Goal: Register for event/course

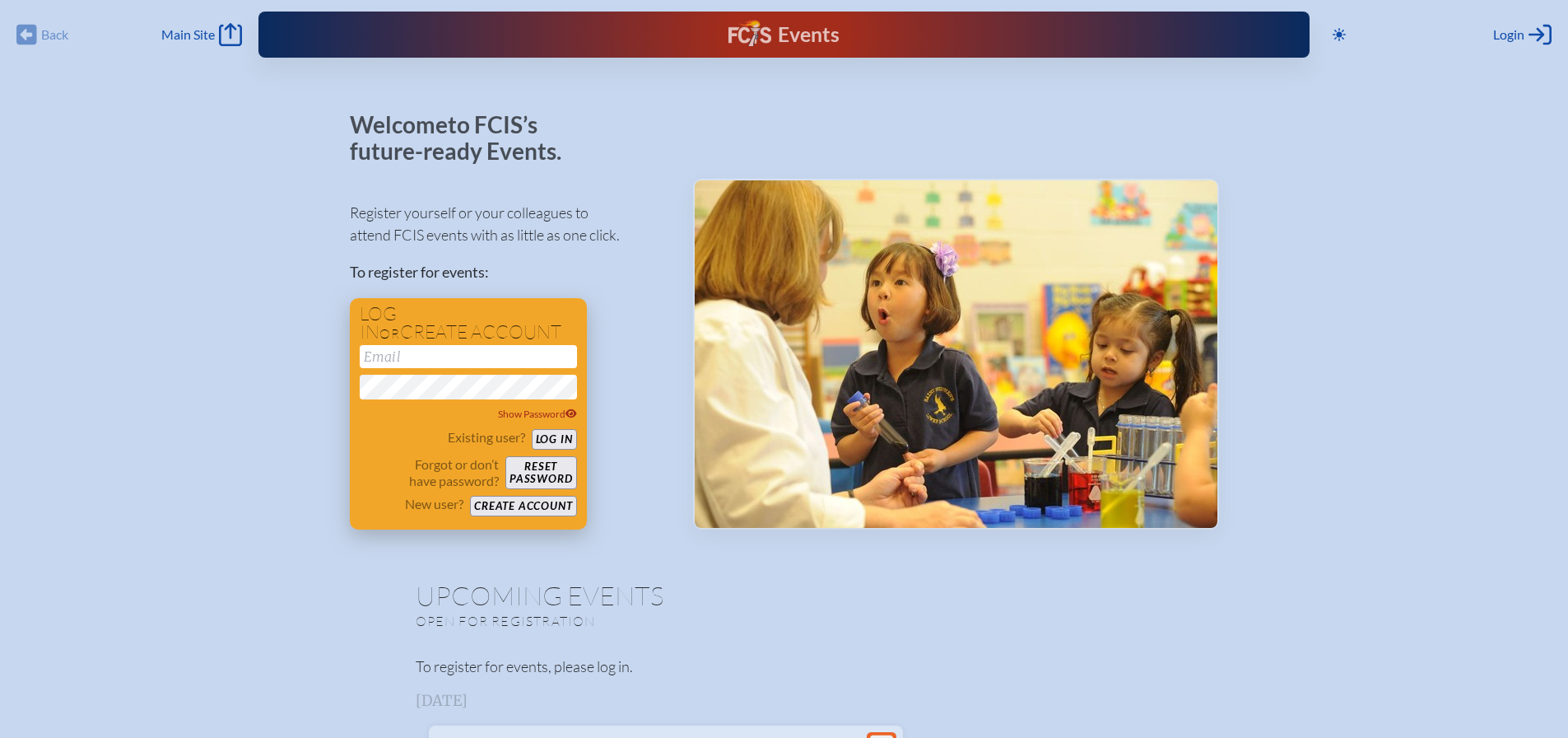
type input "[EMAIL_ADDRESS][DOMAIN_NAME]"
click at [540, 435] on button "Log in" at bounding box center [554, 439] width 45 height 20
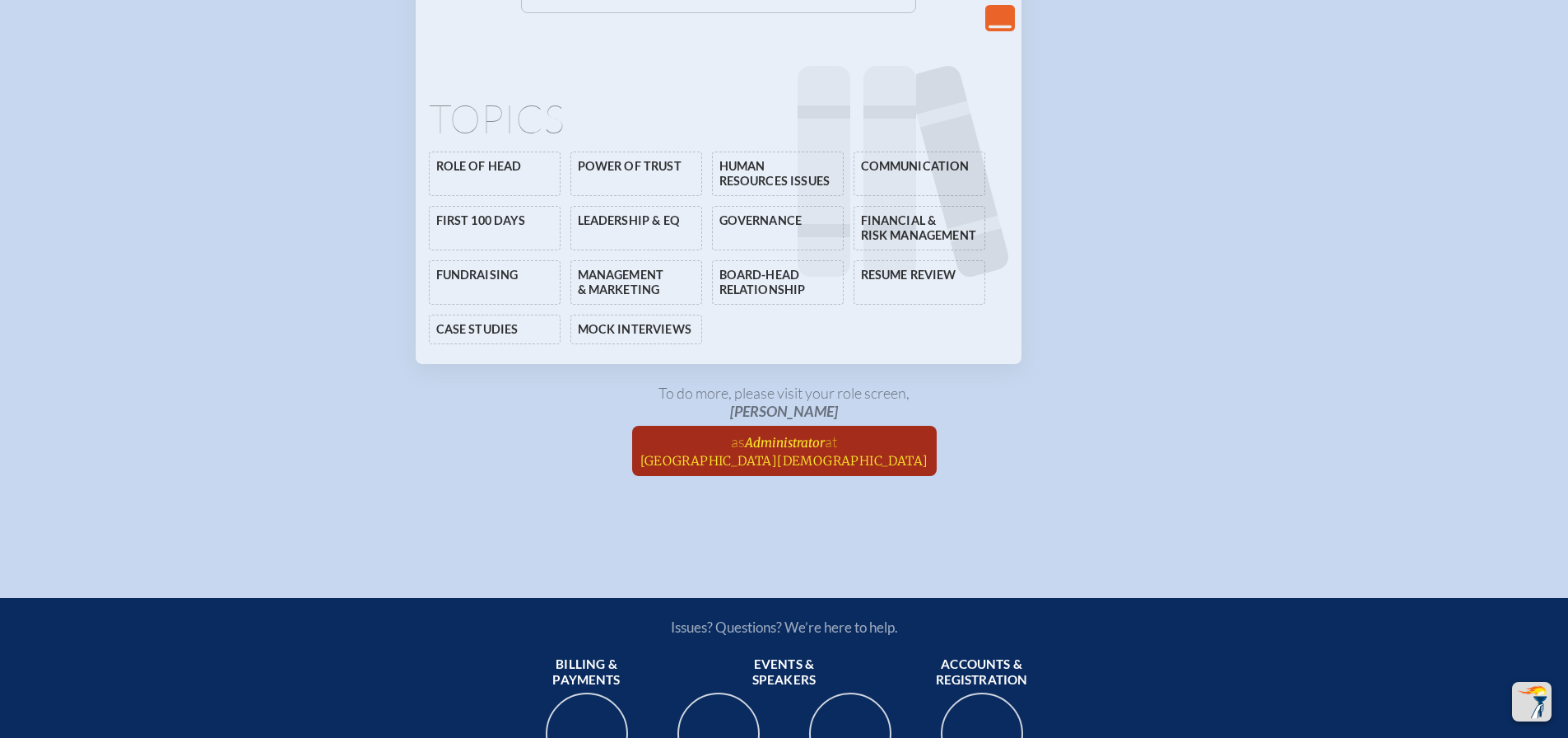
scroll to position [3789, 0]
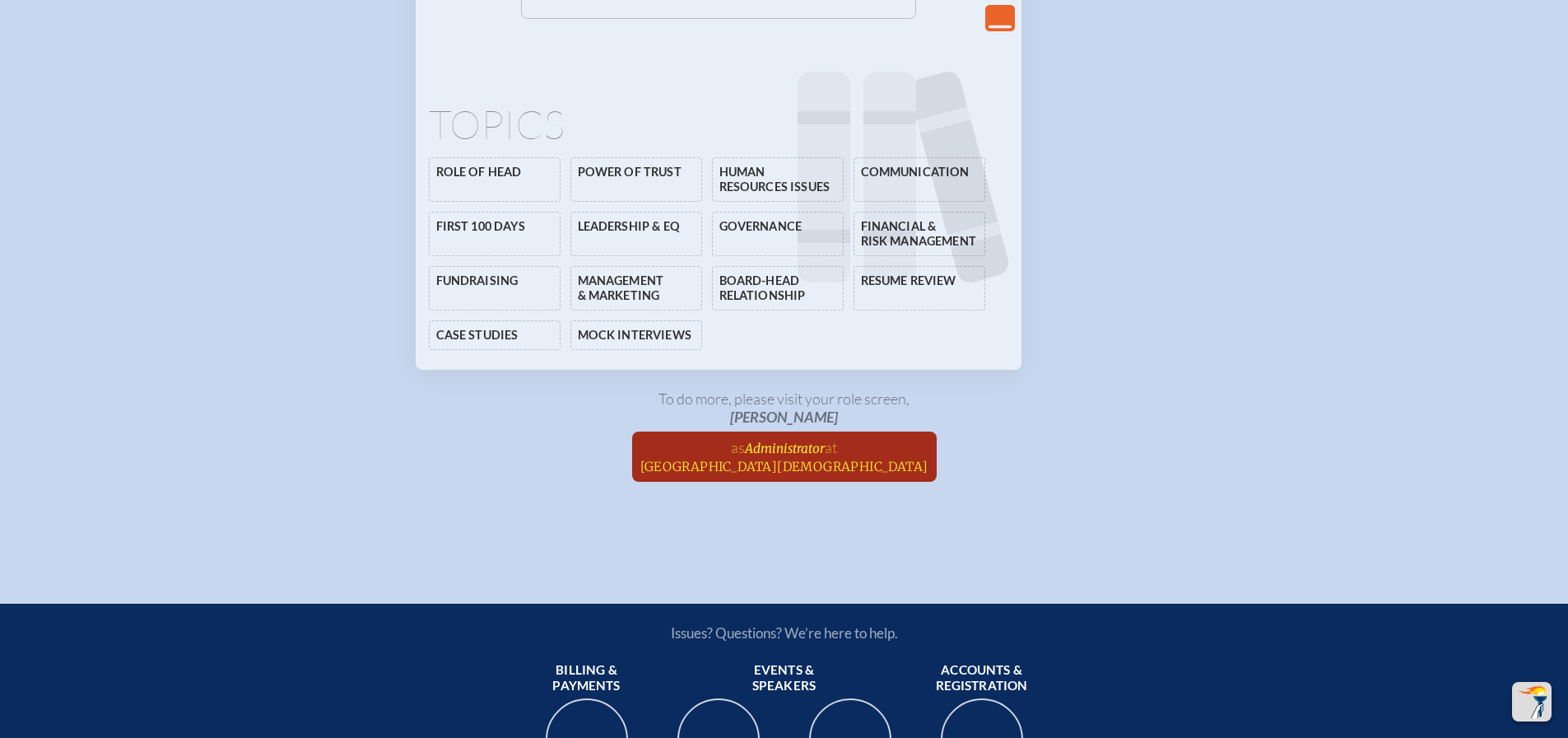
click at [797, 456] on span "Administrator" at bounding box center [785, 448] width 80 height 15
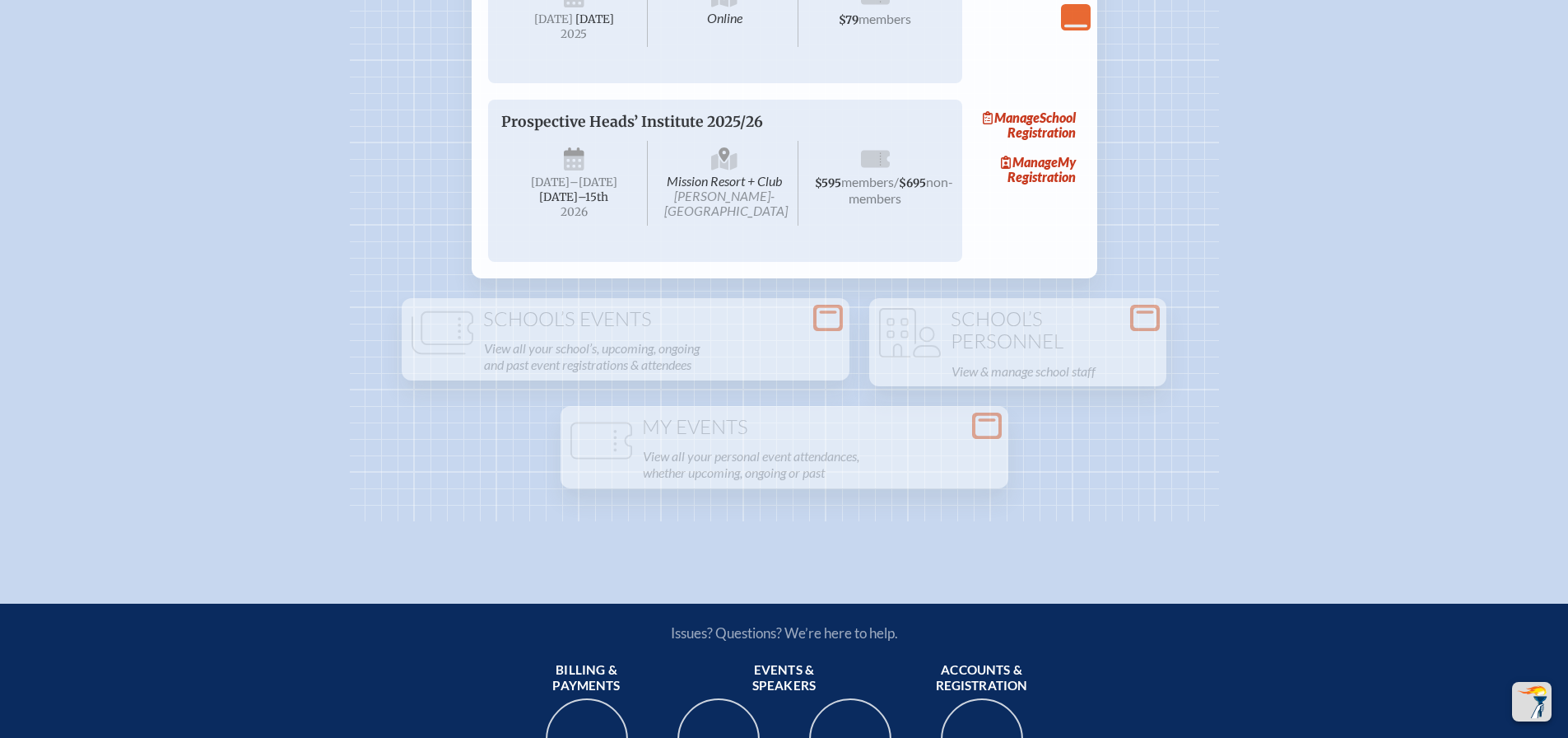
scroll to position [2636, 0]
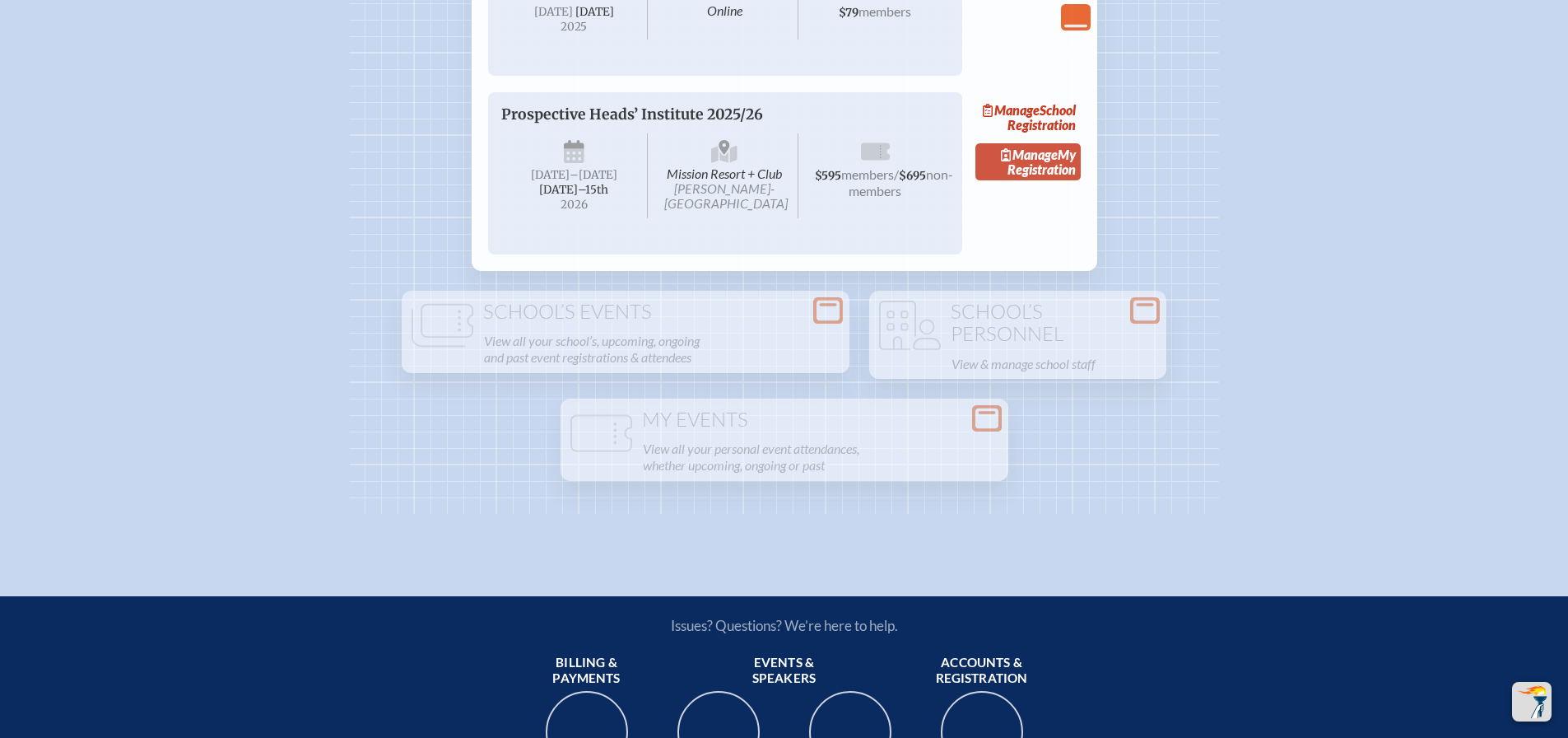
click at [1026, 162] on span "Manage" at bounding box center [1029, 155] width 57 height 15
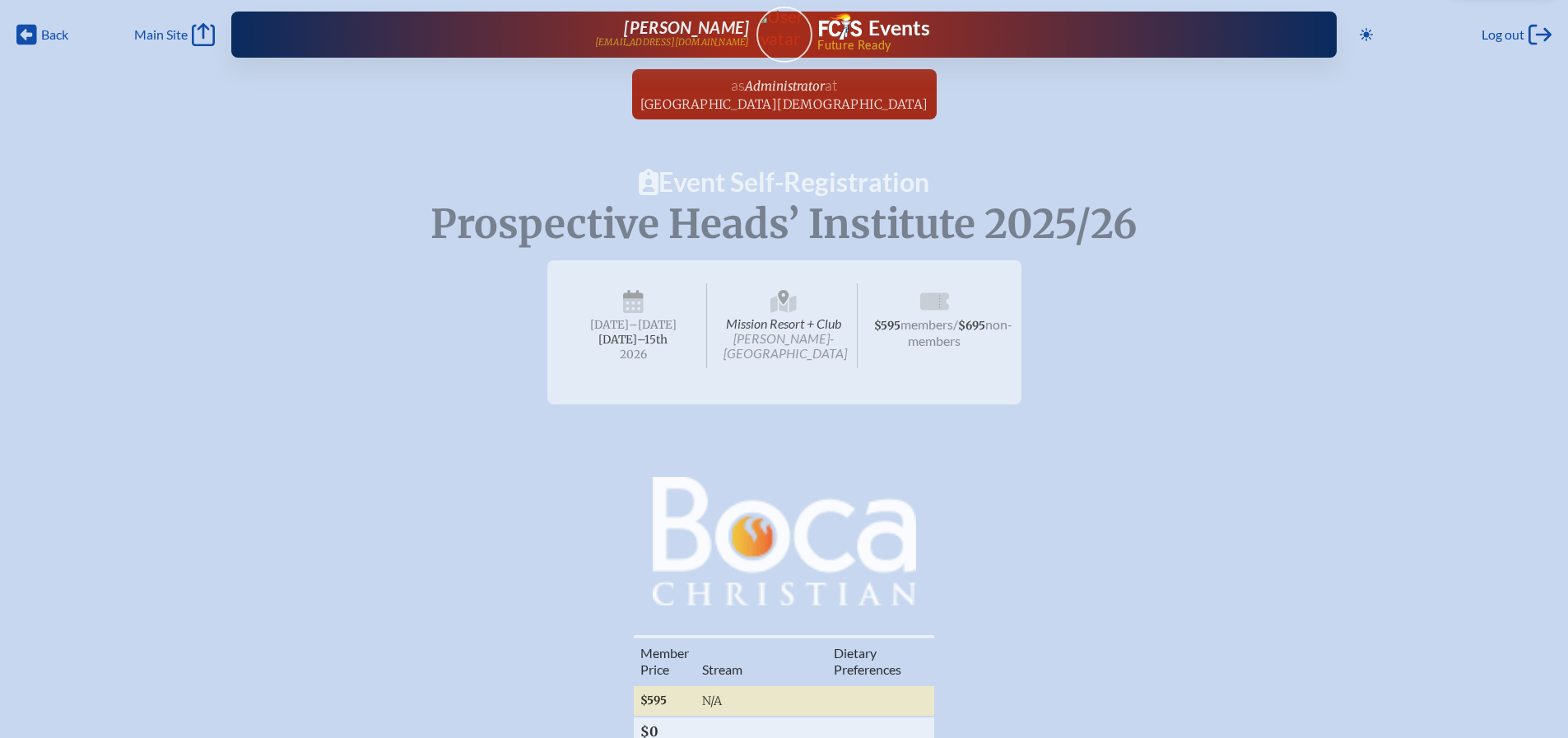
radio input "true"
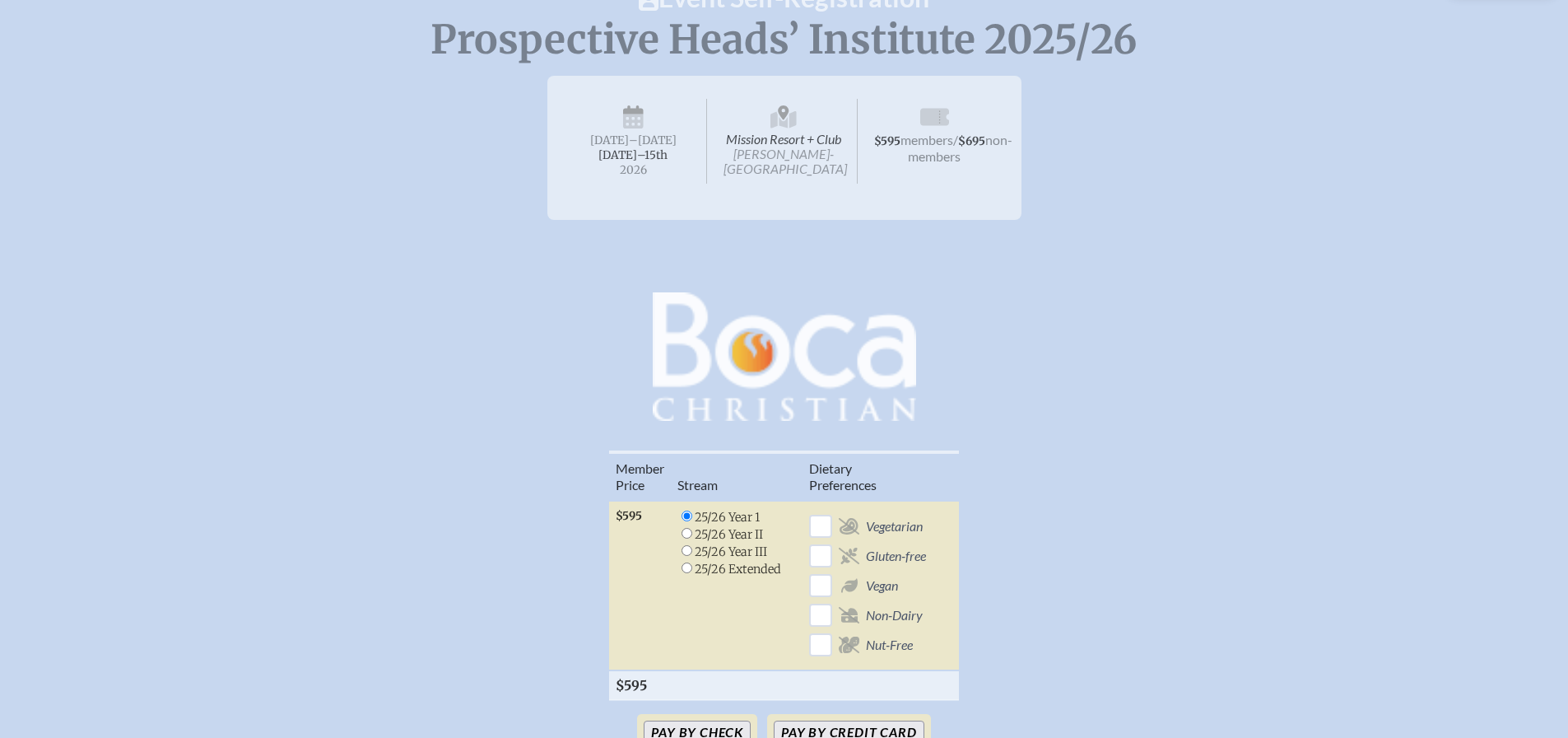
scroll to position [247, 0]
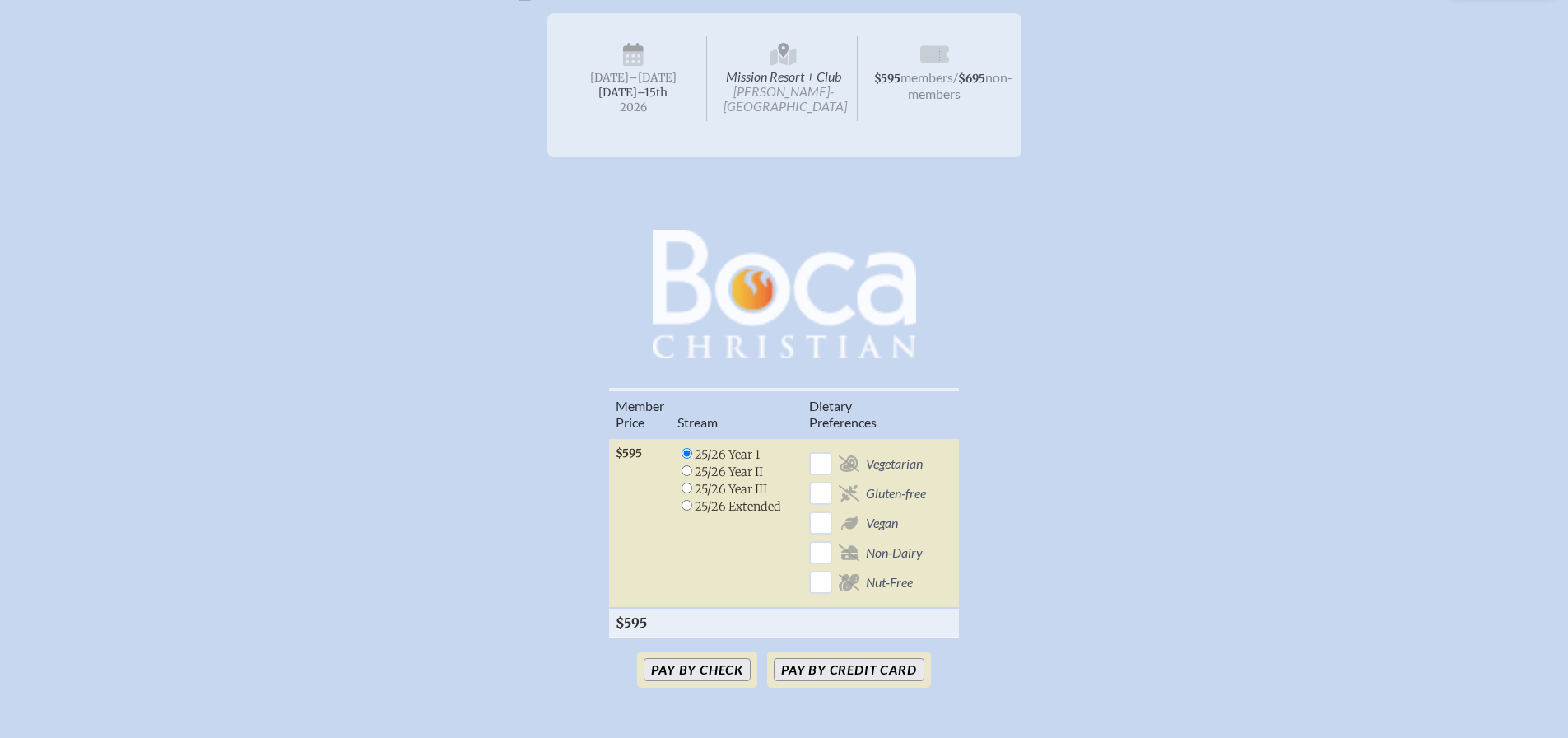
click at [685, 486] on input "radio" at bounding box center [686, 488] width 11 height 11
radio input "true"
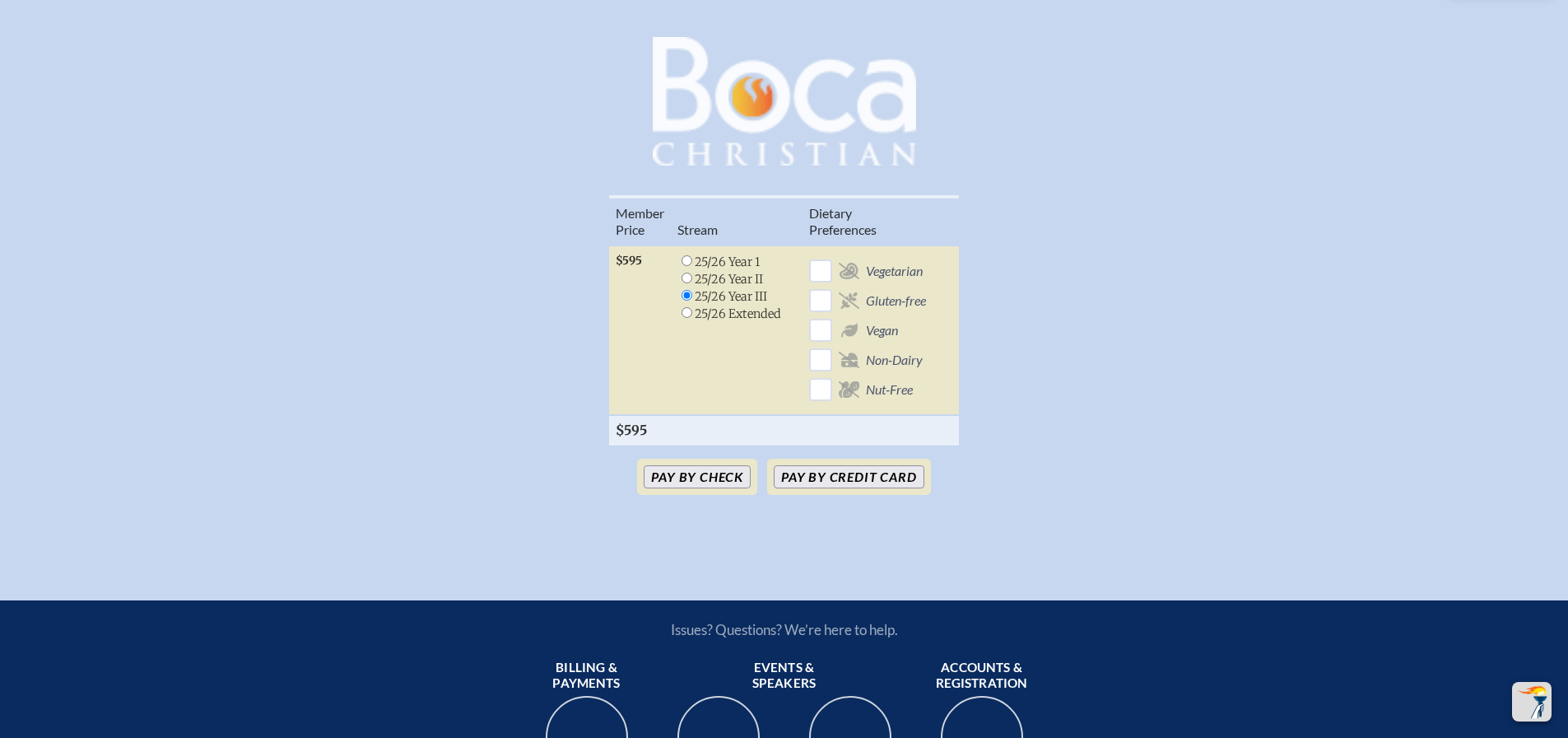
scroll to position [495, 0]
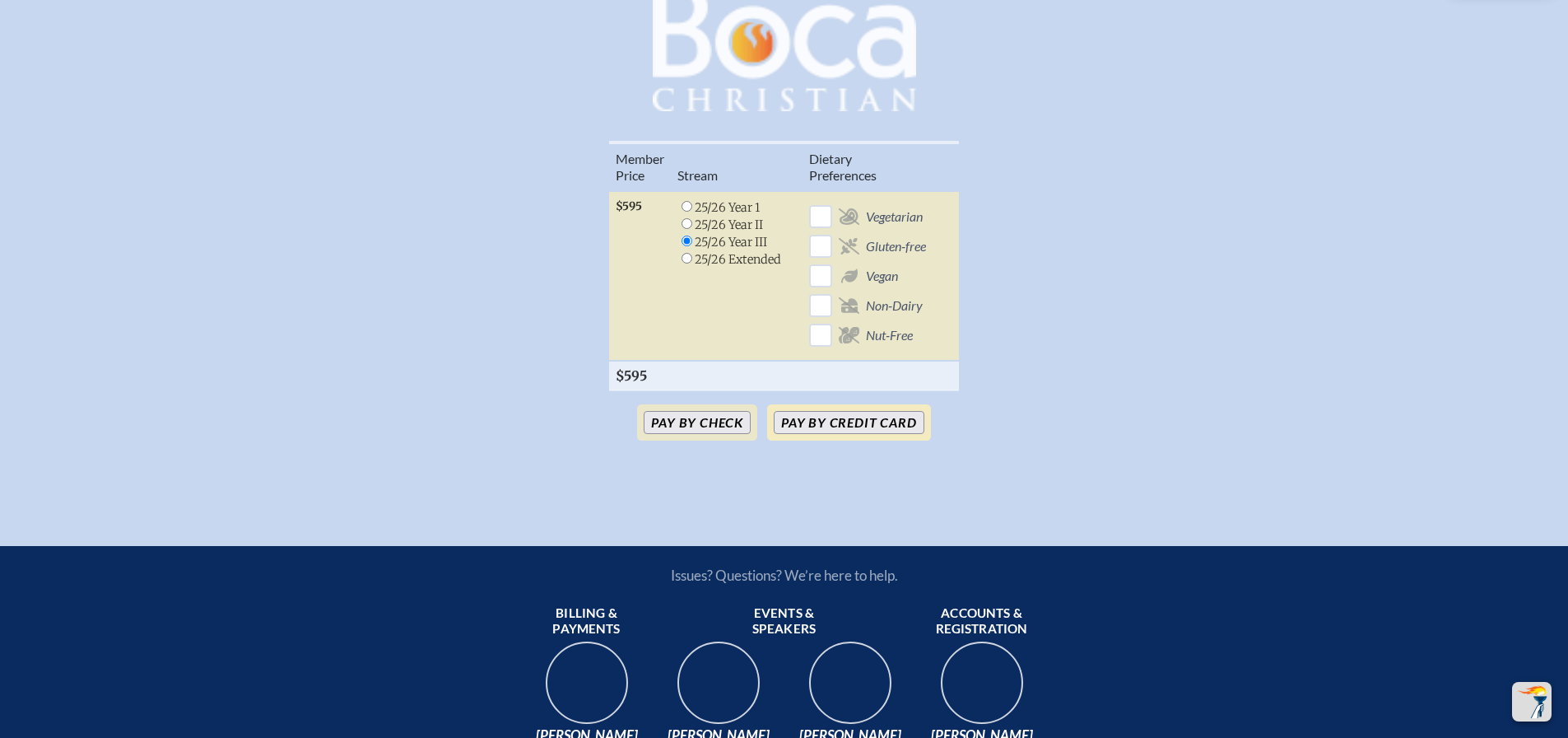
click at [826, 433] on button "Pay by Credit Card" at bounding box center [849, 423] width 150 height 23
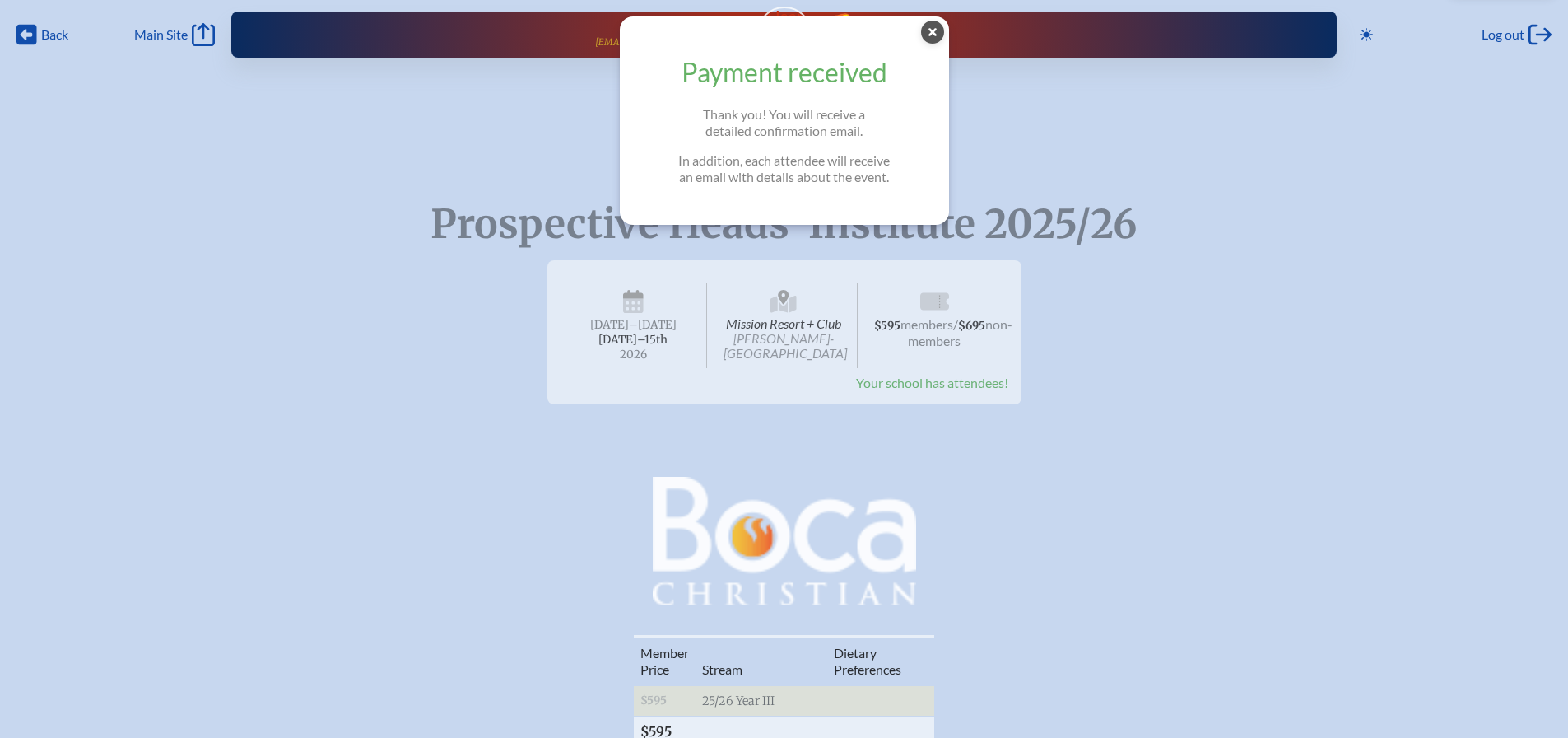
click at [889, 380] on span "Your school has attendees!" at bounding box center [933, 383] width 153 height 15
click at [937, 27] on icon at bounding box center [933, 32] width 23 height 23
